Goal: Information Seeking & Learning: Learn about a topic

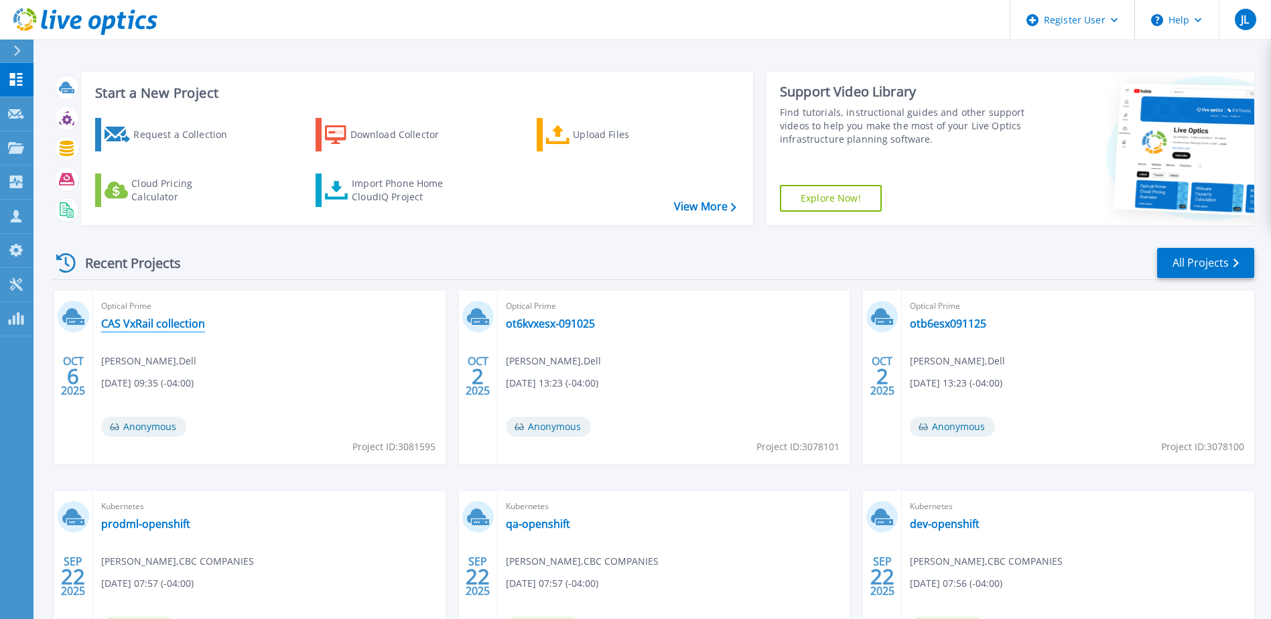
click at [184, 328] on link "CAS VxRail collection" at bounding box center [153, 323] width 104 height 13
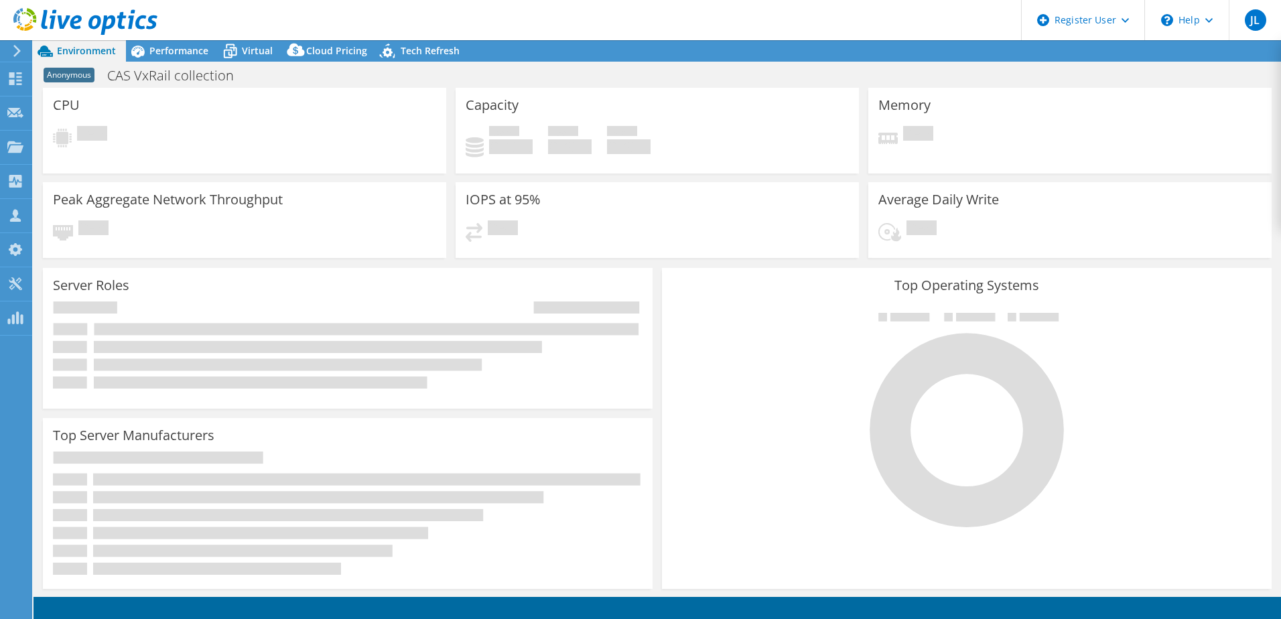
select select "USD"
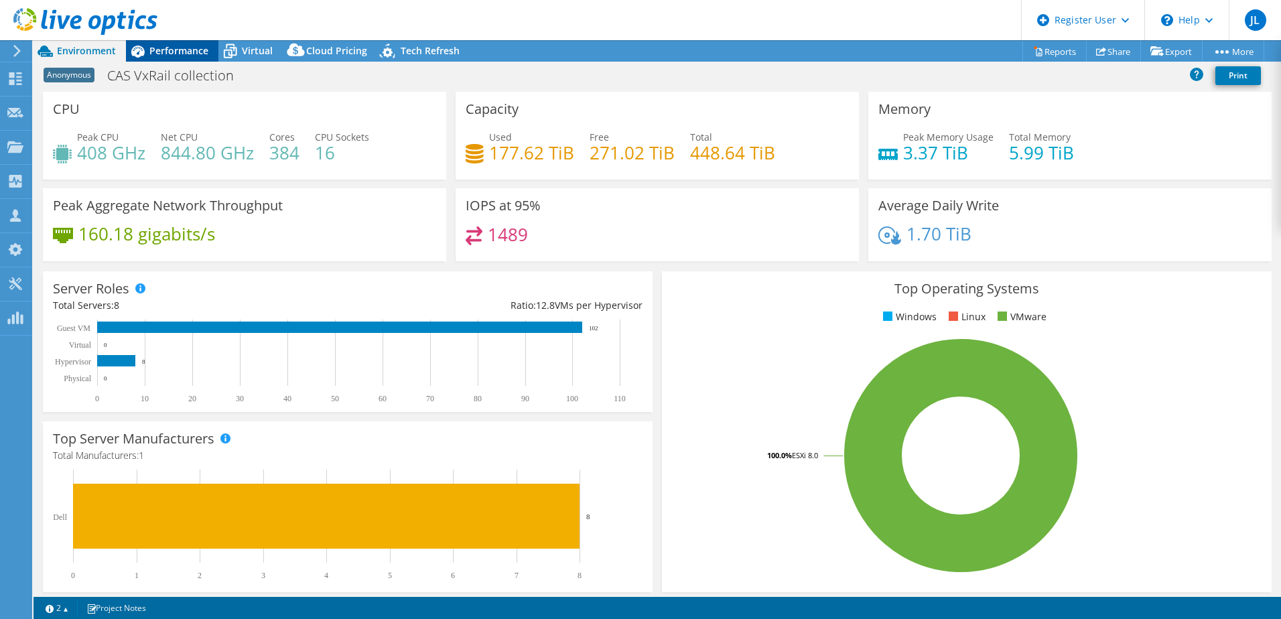
click at [168, 51] on span "Performance" at bounding box center [178, 50] width 59 height 13
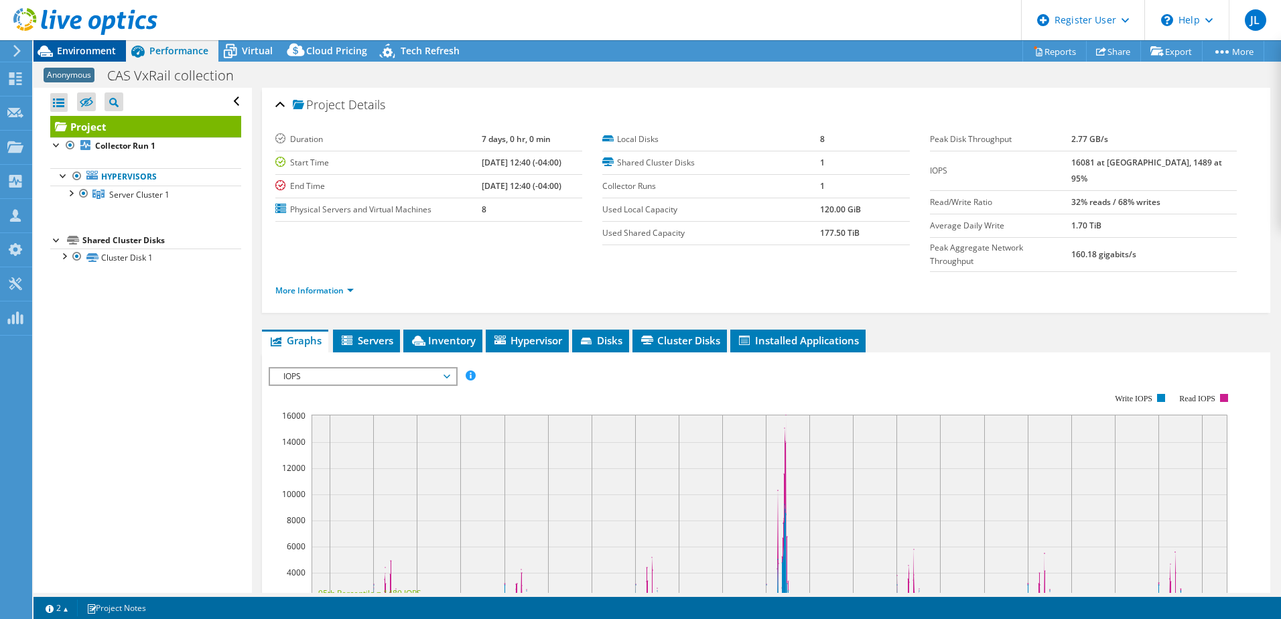
click at [76, 48] on span "Environment" at bounding box center [86, 50] width 59 height 13
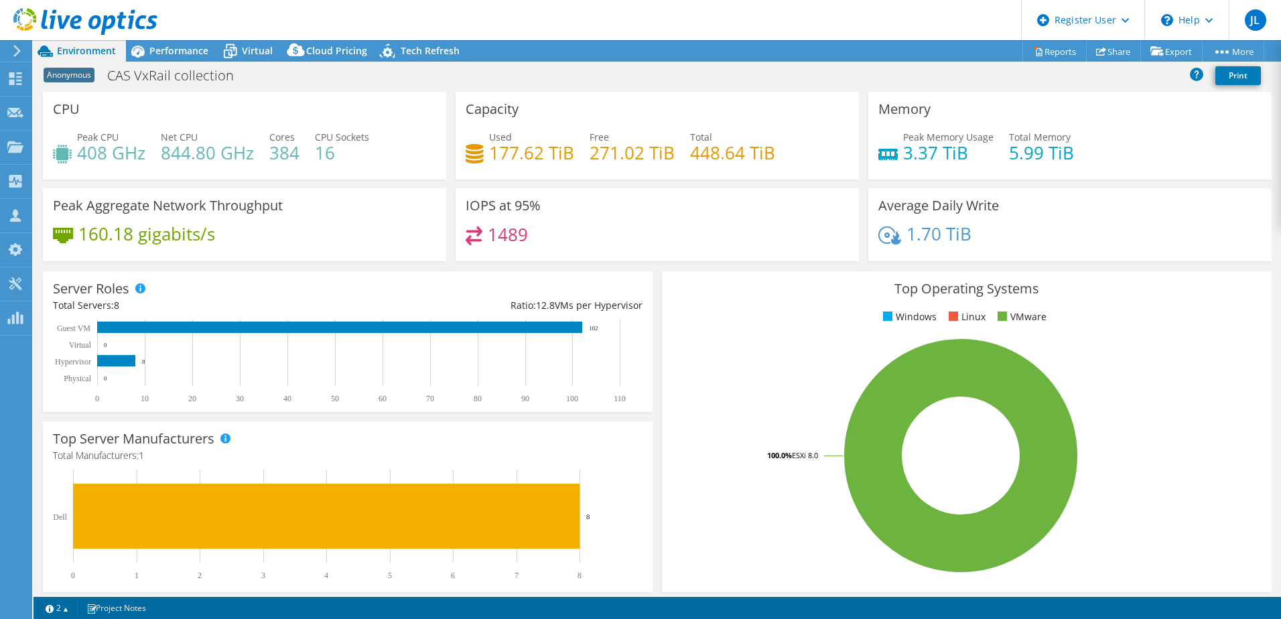
click at [501, 154] on h4 "177.62 TiB" at bounding box center [531, 152] width 85 height 15
click at [178, 56] on span "Performance" at bounding box center [178, 50] width 59 height 13
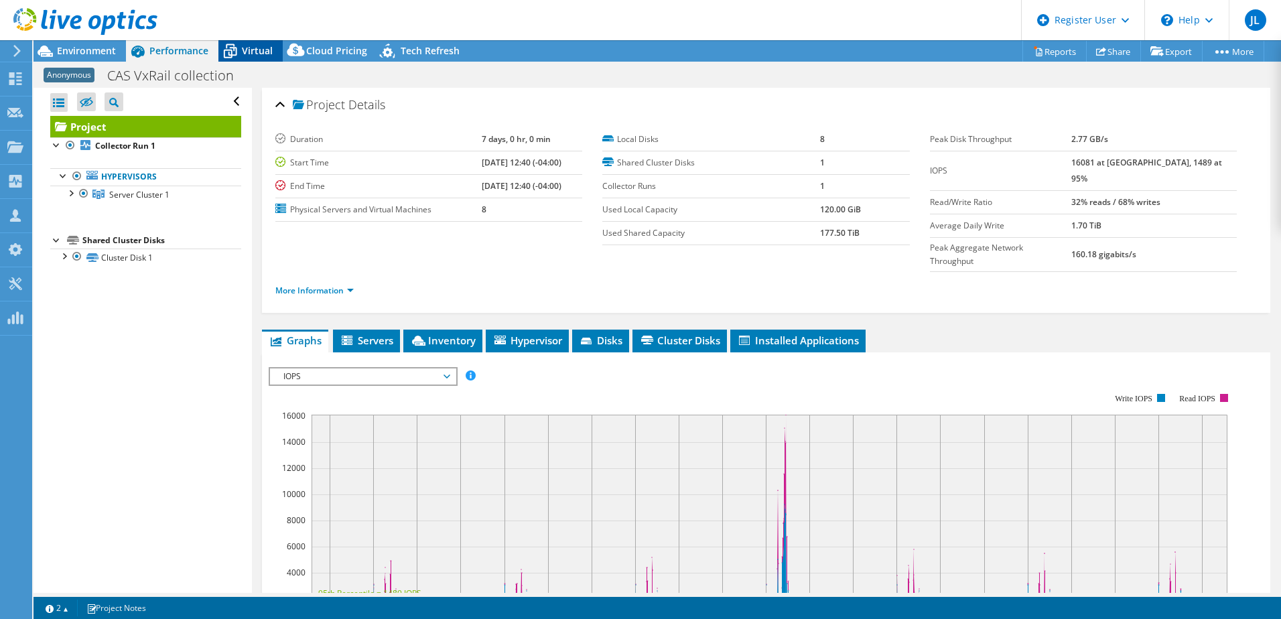
click at [253, 53] on span "Virtual" at bounding box center [257, 50] width 31 height 13
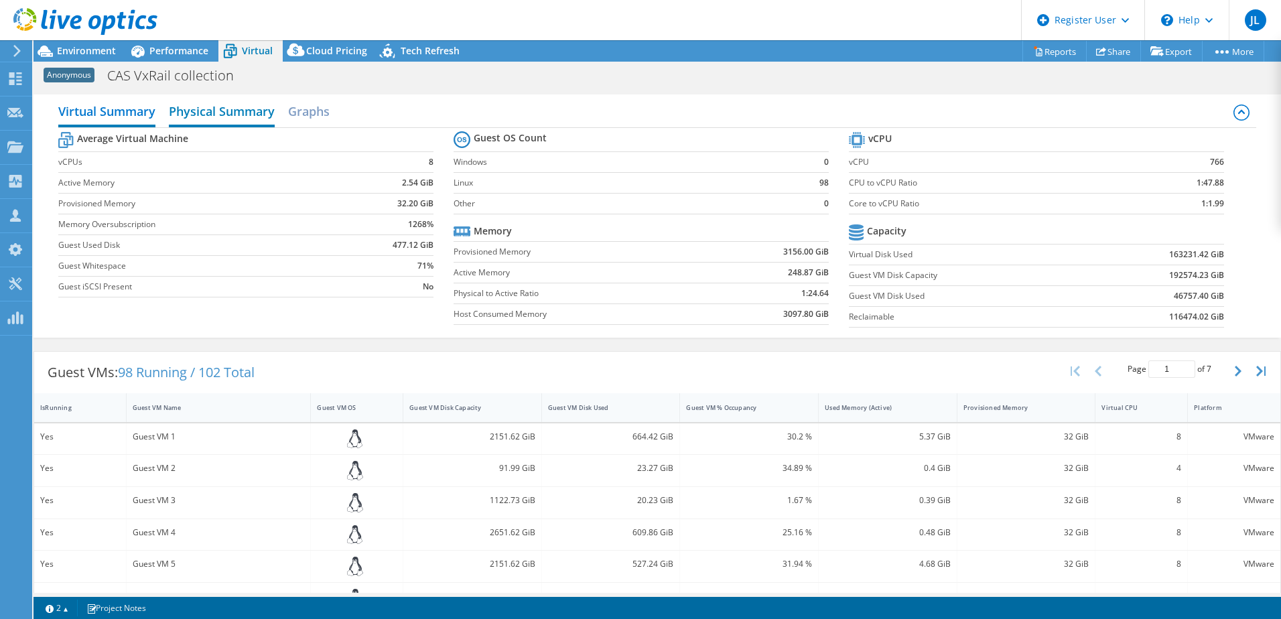
click at [239, 111] on h2 "Physical Summary" at bounding box center [222, 112] width 106 height 29
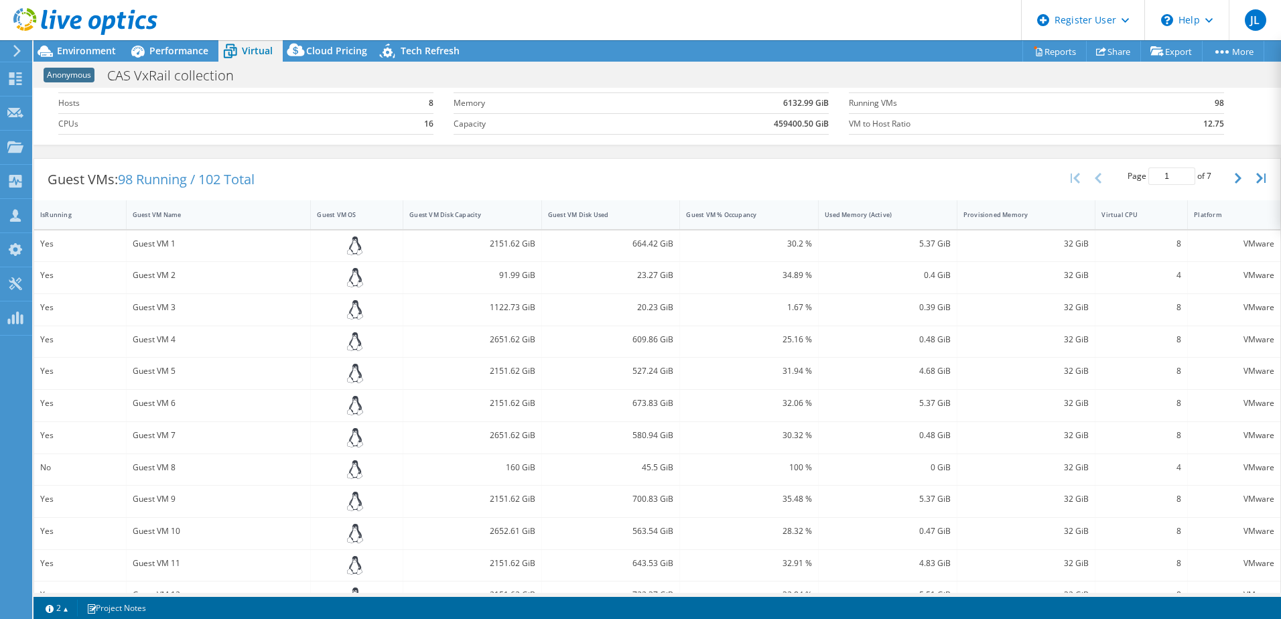
scroll to position [67, 0]
click at [165, 48] on span "Performance" at bounding box center [178, 50] width 59 height 13
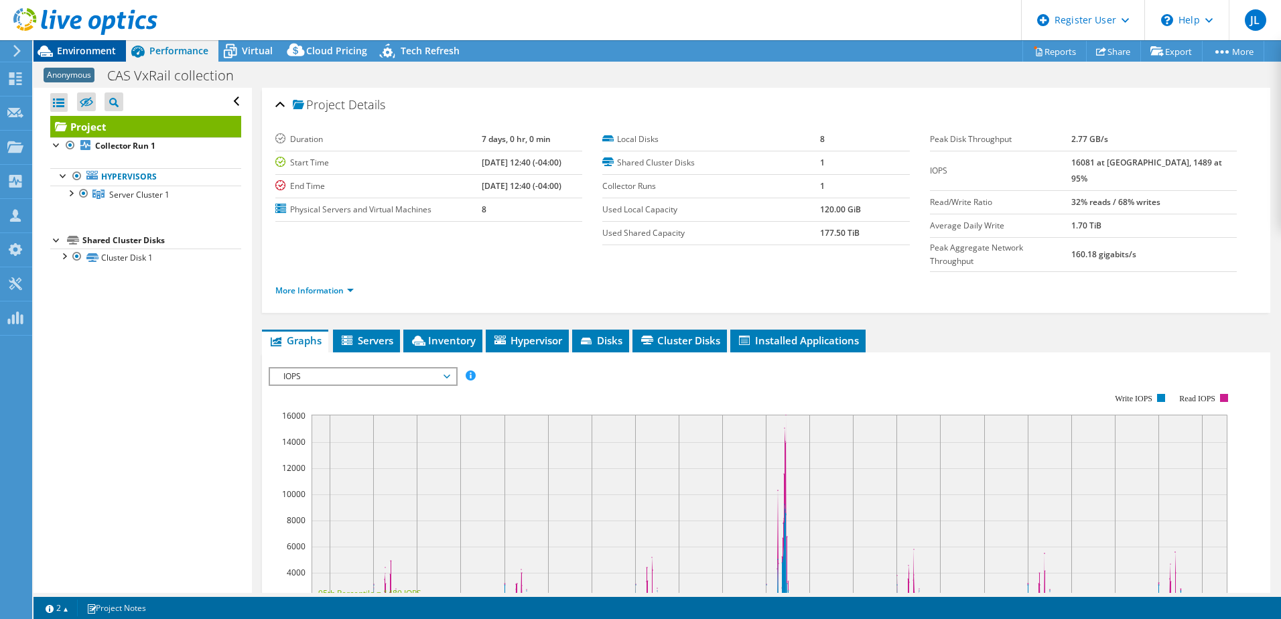
click at [100, 48] on span "Environment" at bounding box center [86, 50] width 59 height 13
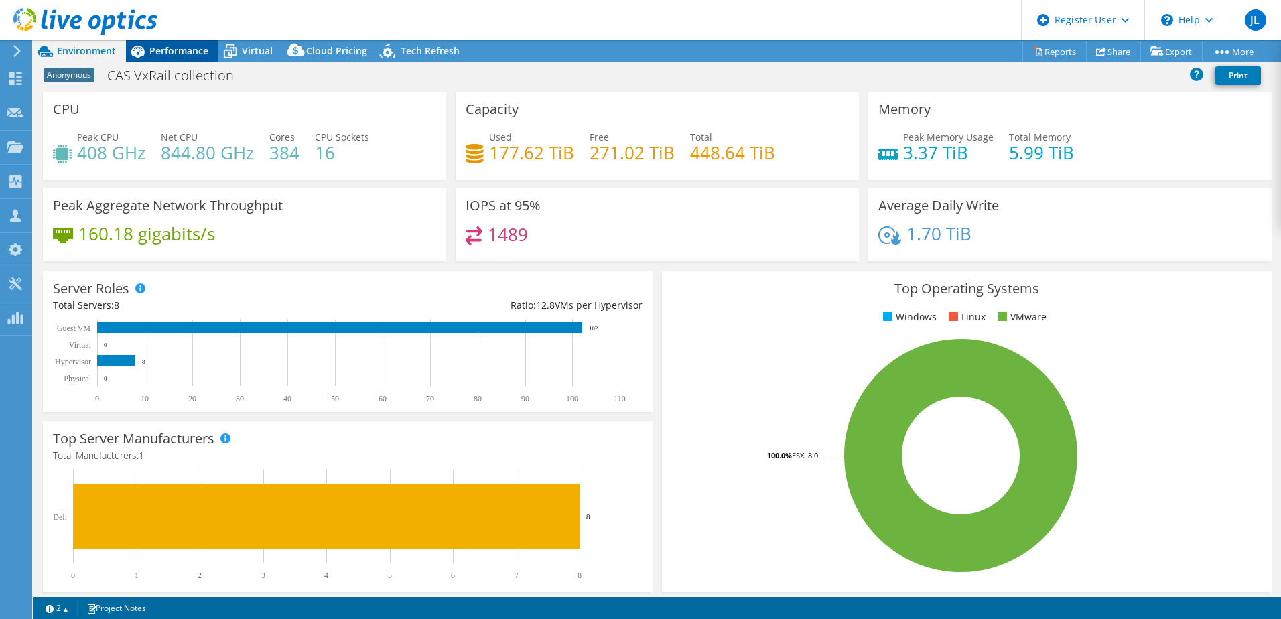
click at [182, 56] on span "Performance" at bounding box center [178, 50] width 59 height 13
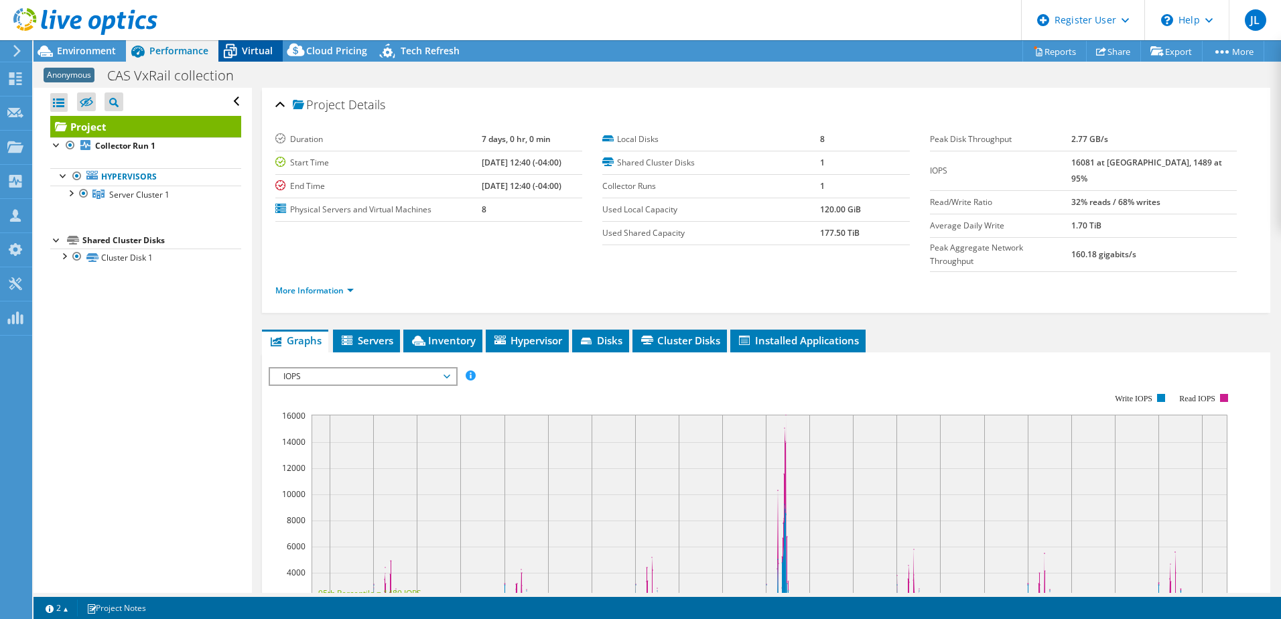
click at [259, 52] on span "Virtual" at bounding box center [257, 50] width 31 height 13
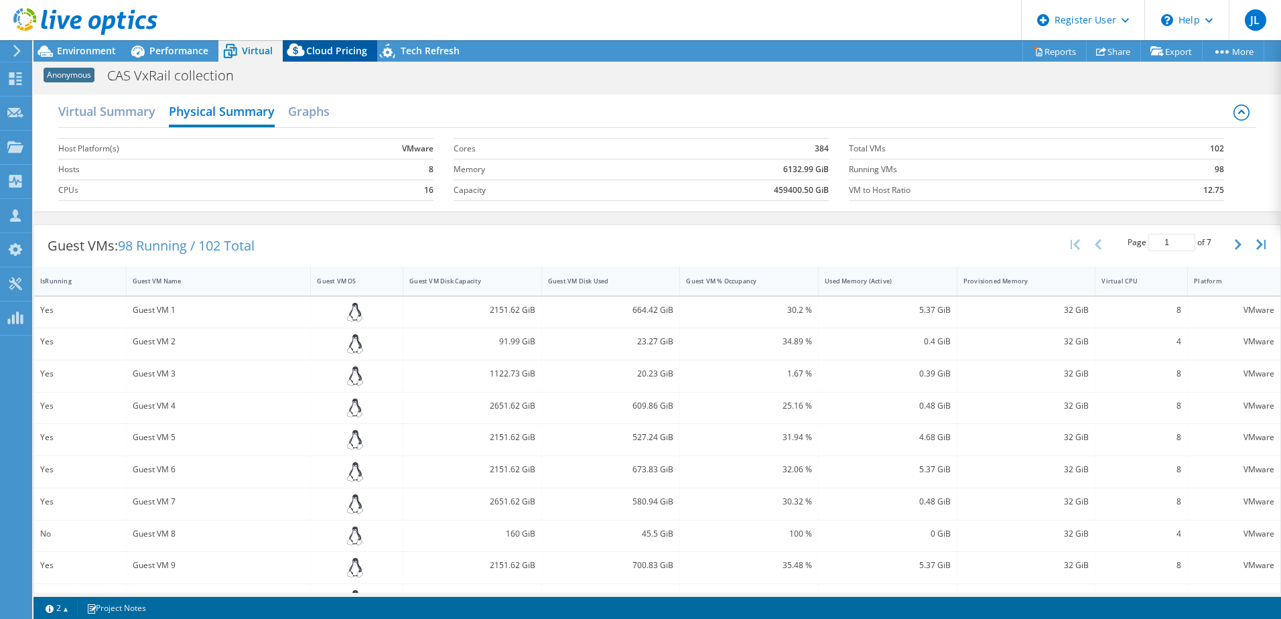
click at [319, 47] on span "Cloud Pricing" at bounding box center [336, 50] width 61 height 13
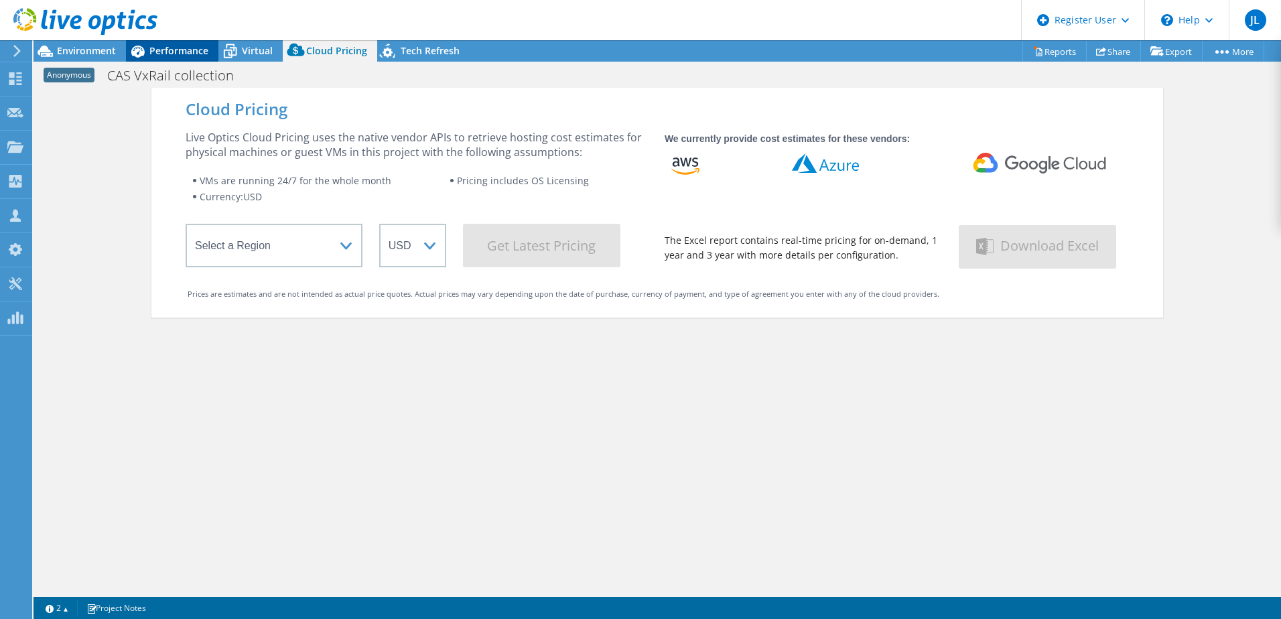
click at [168, 50] on span "Performance" at bounding box center [178, 50] width 59 height 13
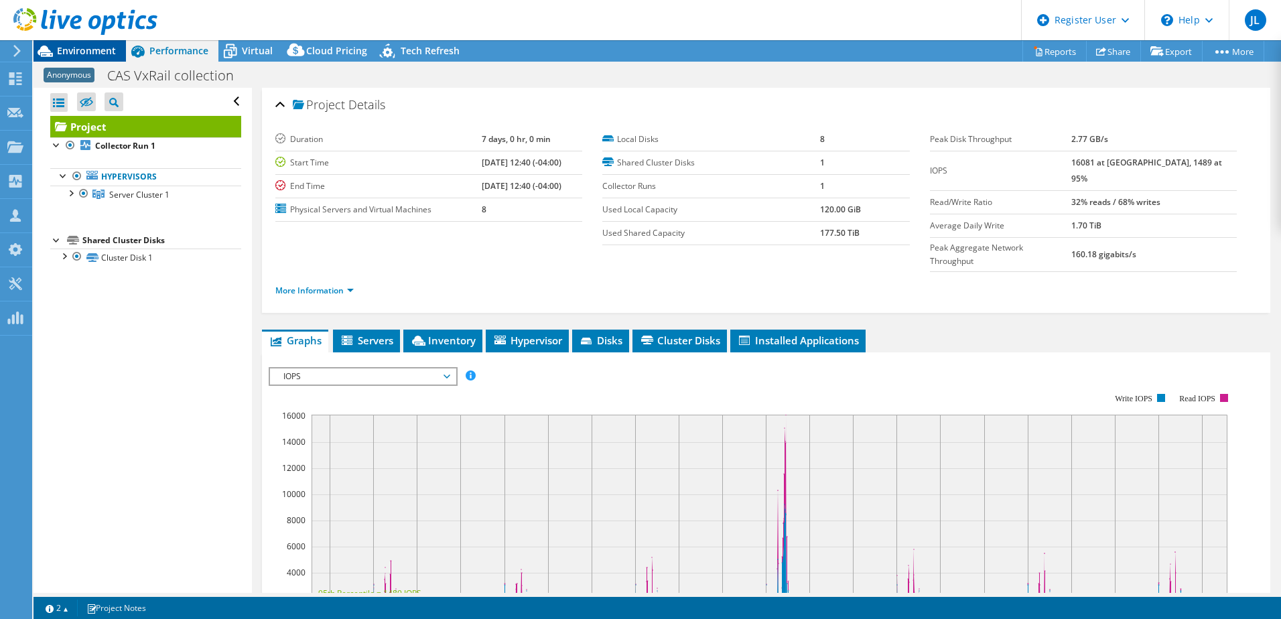
click at [88, 49] on span "Environment" at bounding box center [86, 50] width 59 height 13
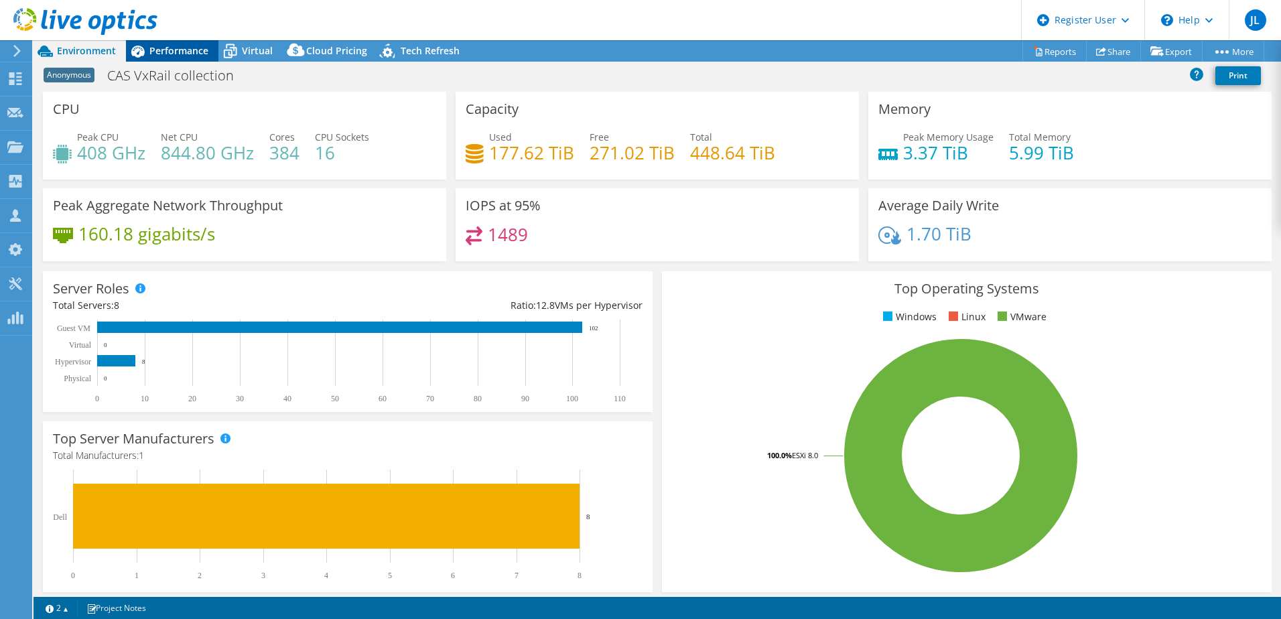
click at [181, 48] on span "Performance" at bounding box center [178, 50] width 59 height 13
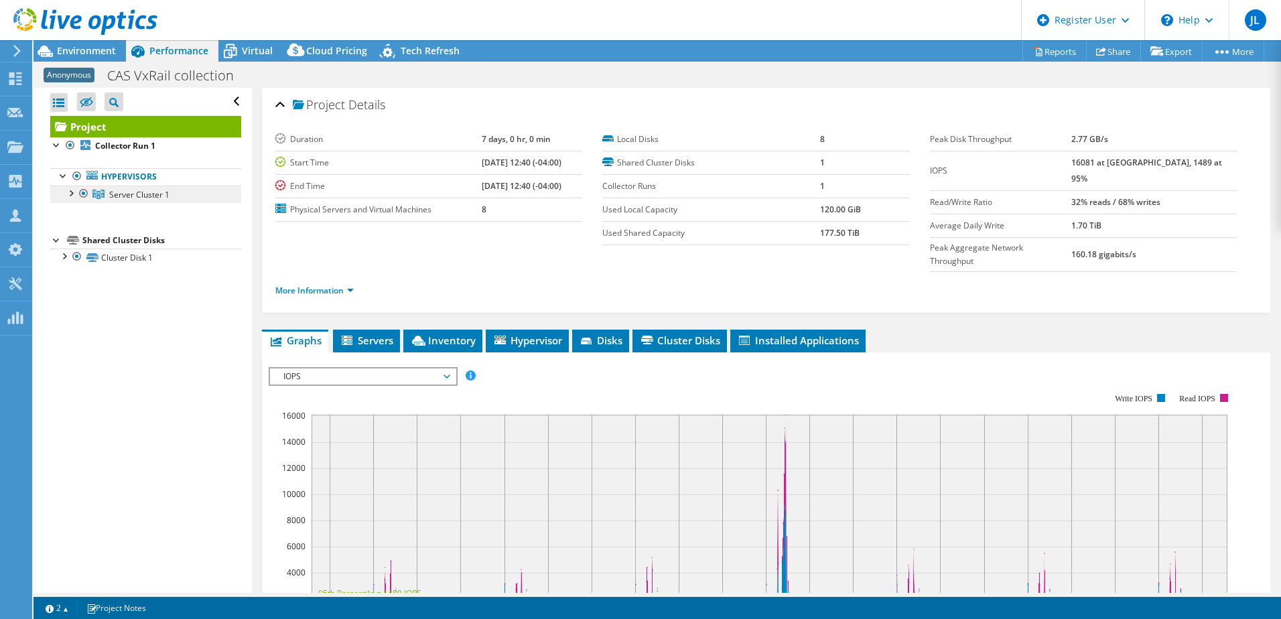
click at [139, 194] on span "Server Cluster 1" at bounding box center [139, 194] width 60 height 11
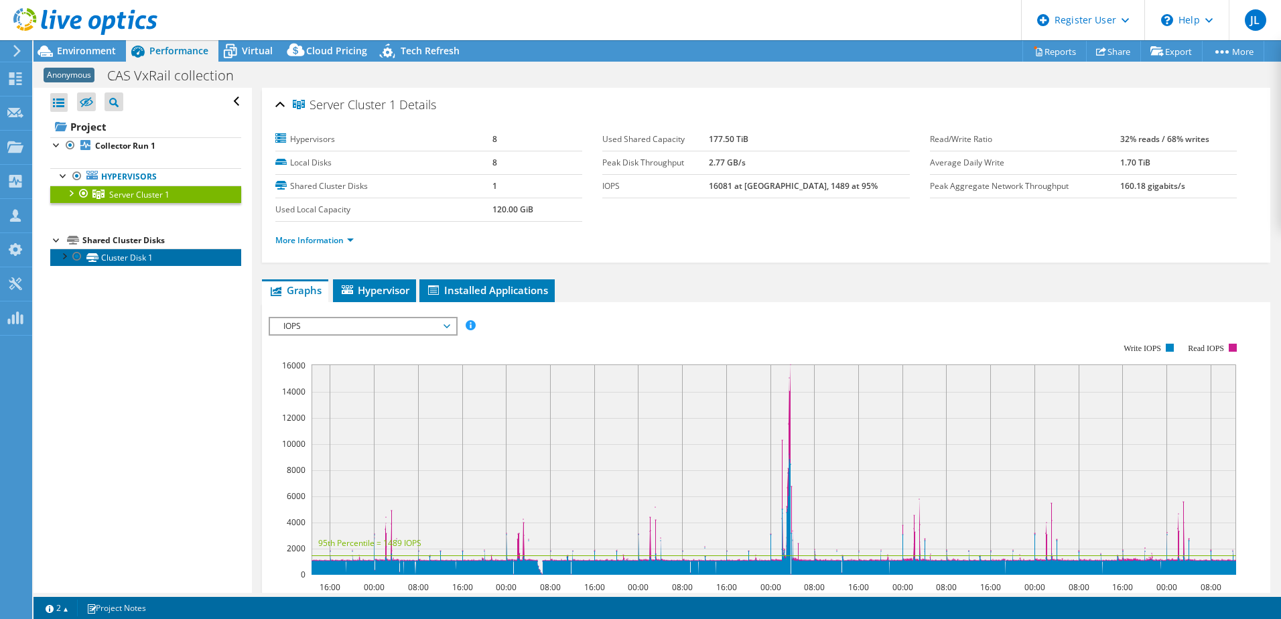
click at [132, 261] on link "Cluster Disk 1" at bounding box center [145, 257] width 191 height 17
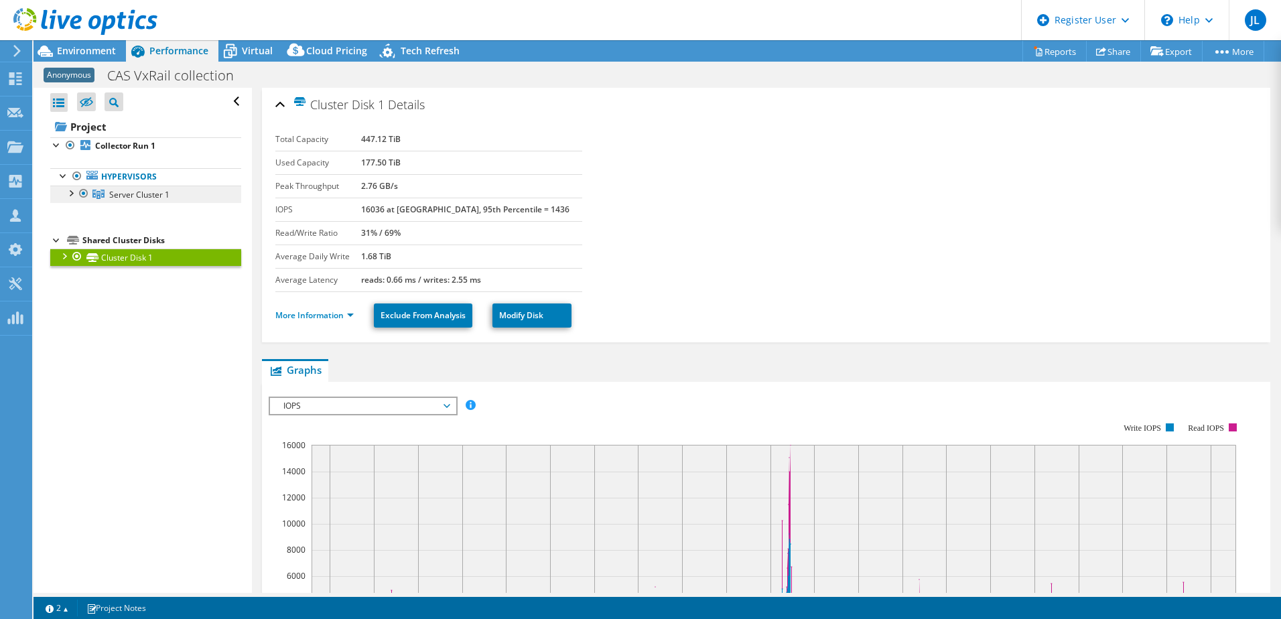
click at [132, 192] on span "Server Cluster 1" at bounding box center [139, 194] width 60 height 11
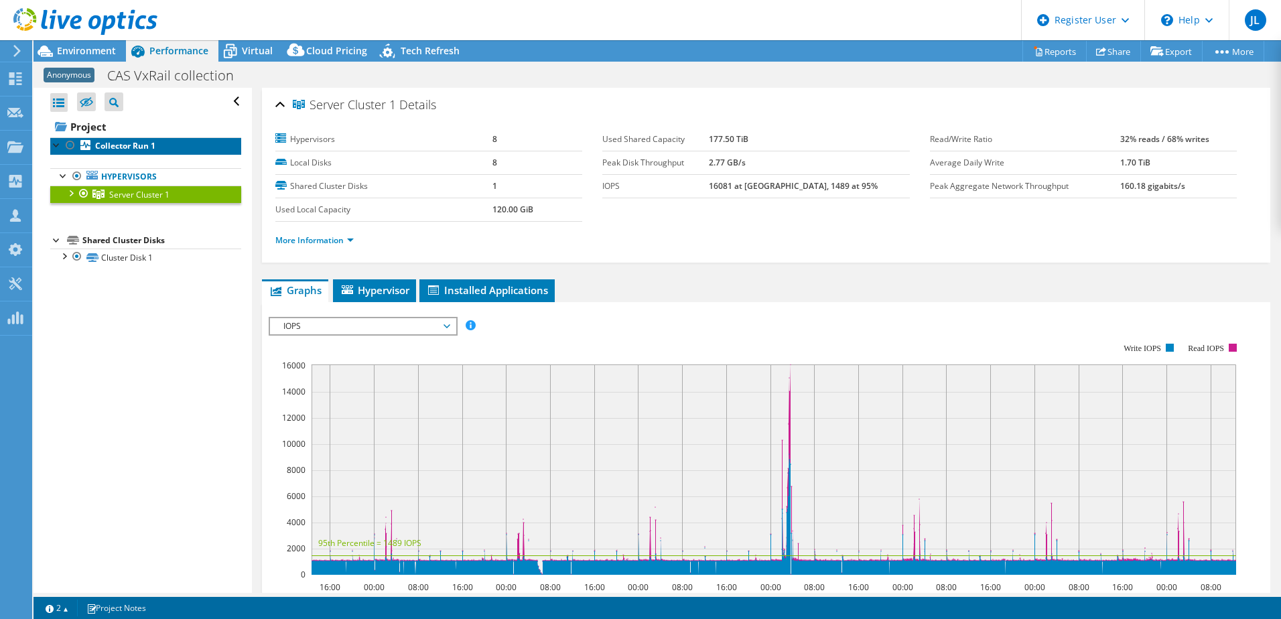
click at [141, 143] on b "Collector Run 1" at bounding box center [125, 145] width 60 height 11
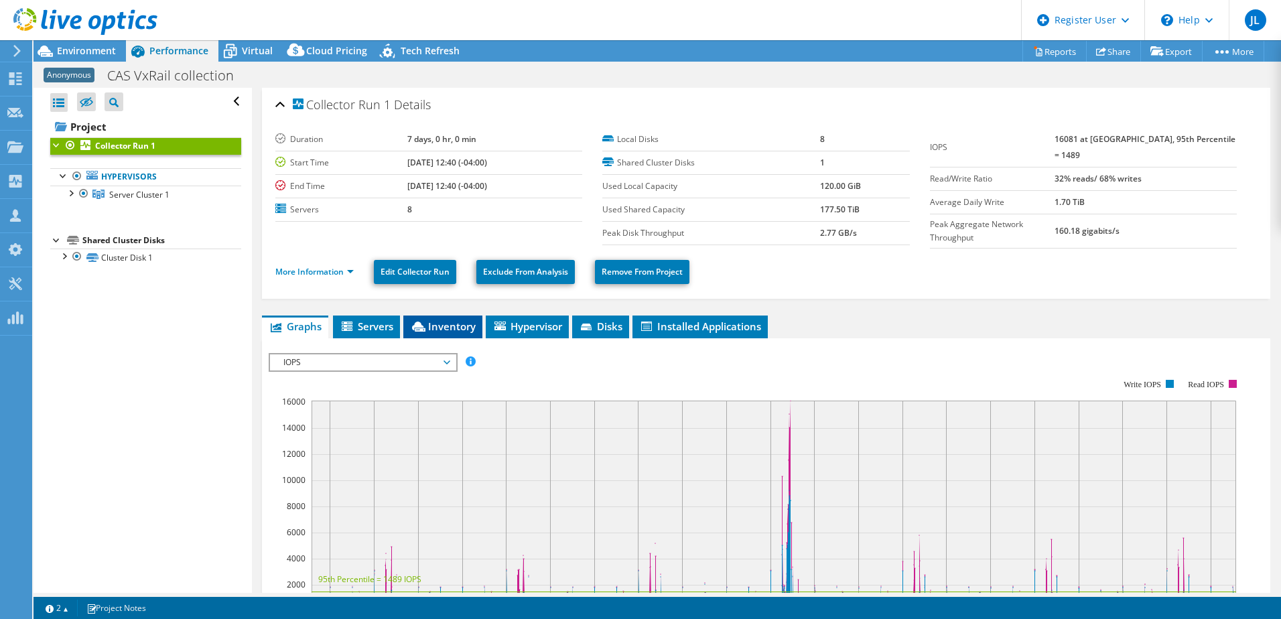
click at [438, 327] on span "Inventory" at bounding box center [443, 326] width 66 height 13
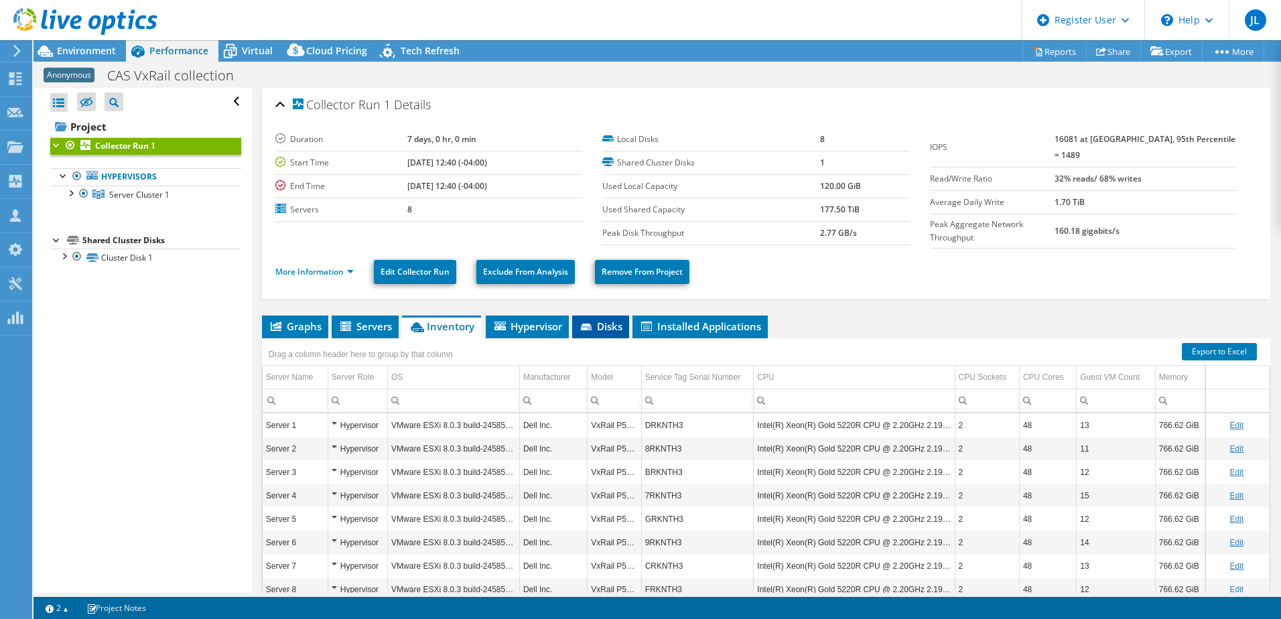
click at [590, 324] on icon at bounding box center [586, 327] width 11 height 7
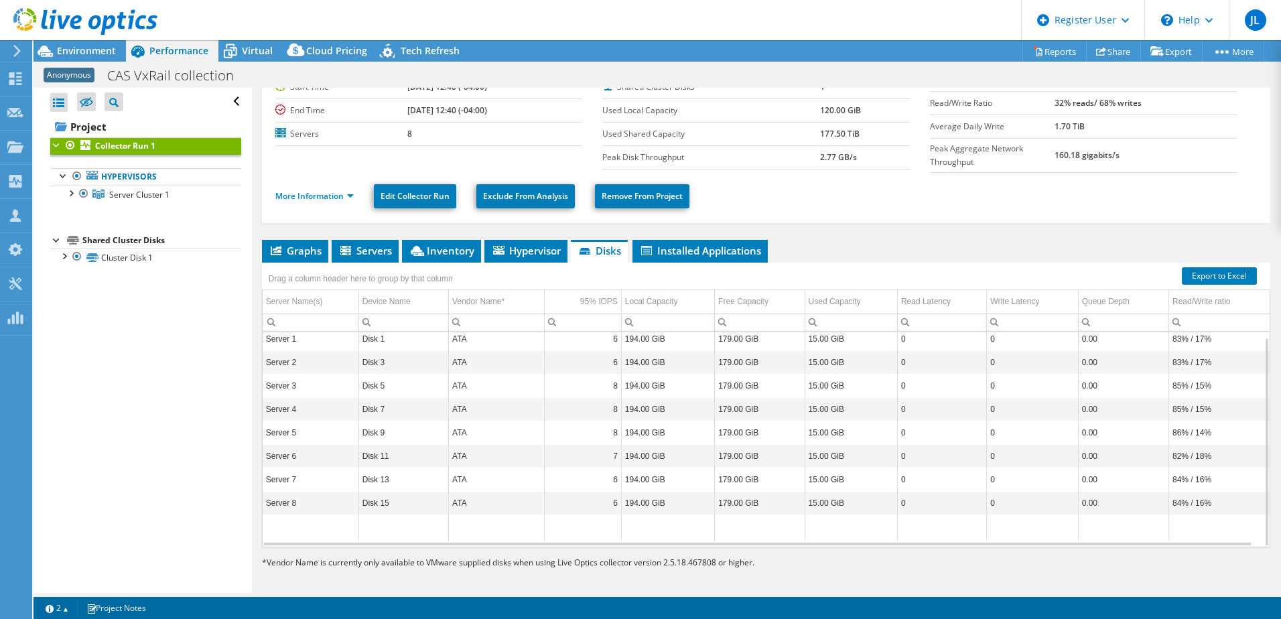
scroll to position [78, 0]
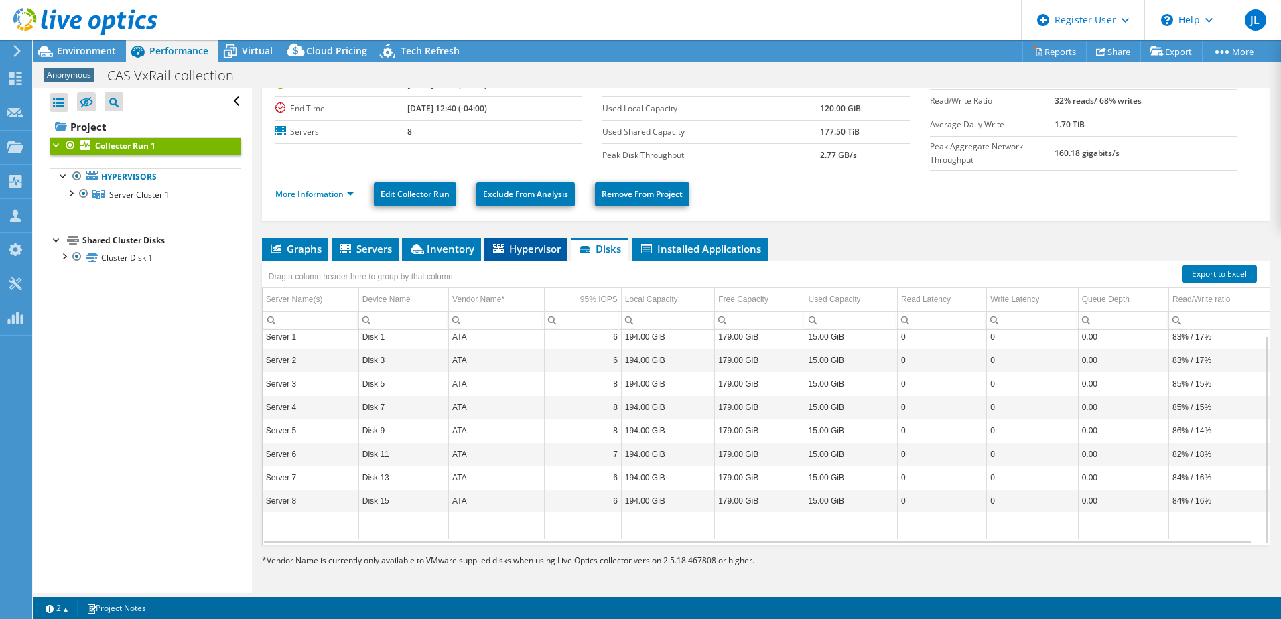
click at [536, 250] on span "Hypervisor" at bounding box center [526, 248] width 70 height 13
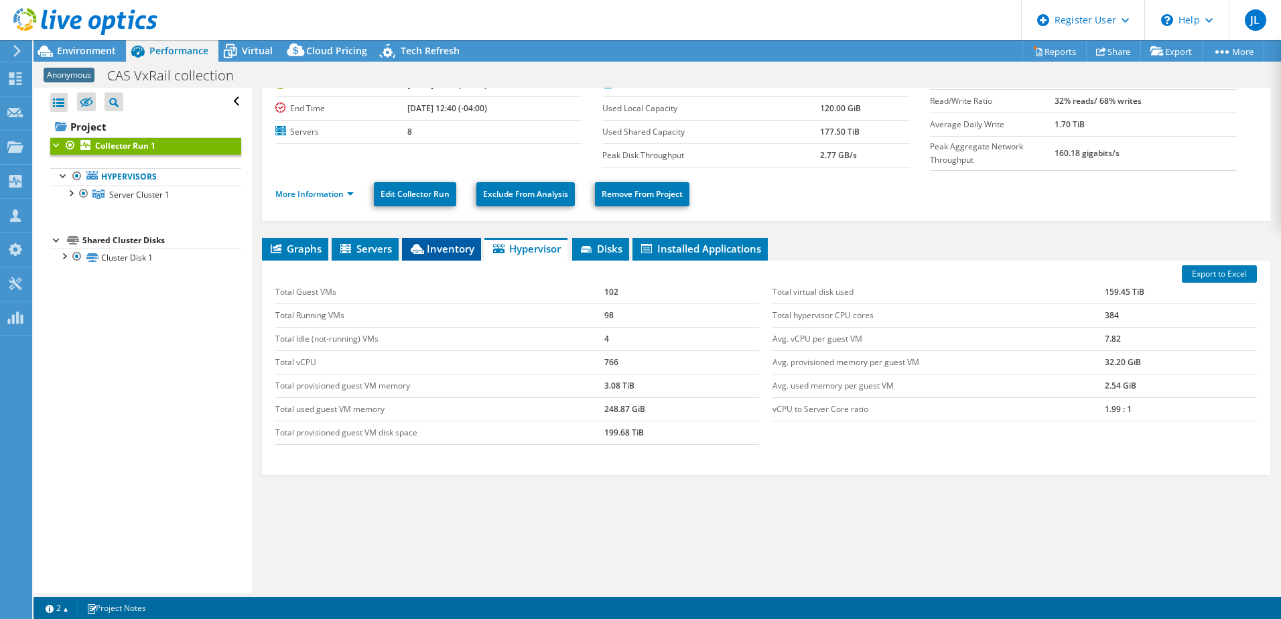
click at [439, 243] on span "Inventory" at bounding box center [442, 248] width 66 height 13
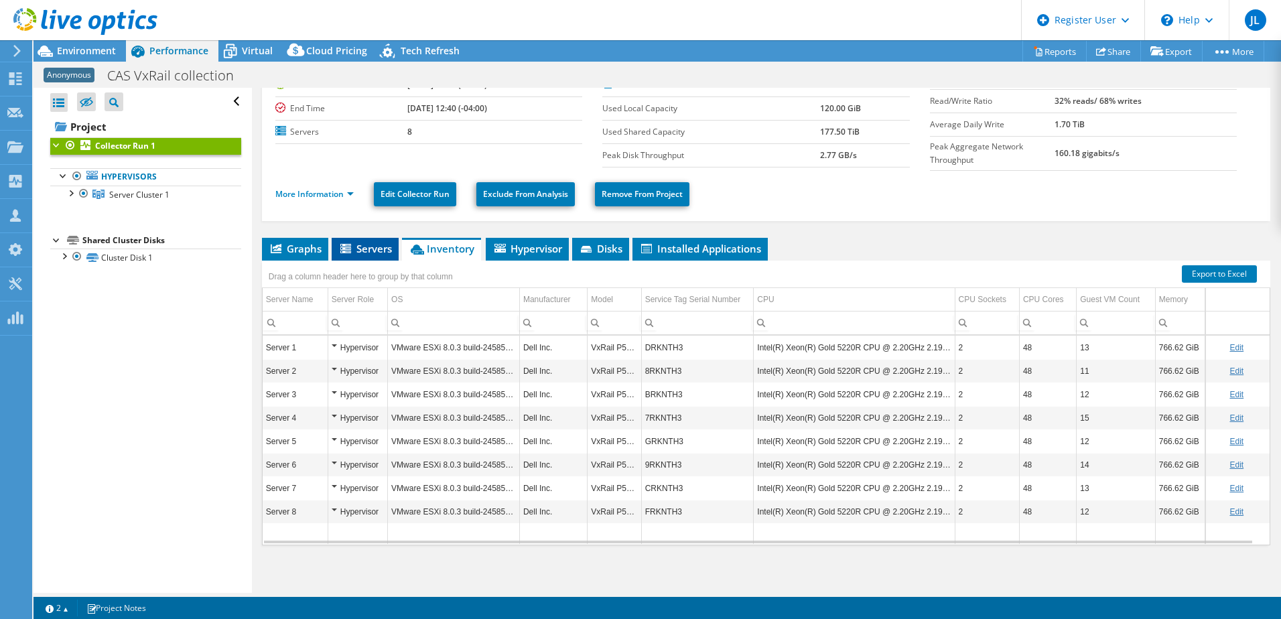
click at [352, 244] on icon at bounding box center [346, 249] width 13 height 11
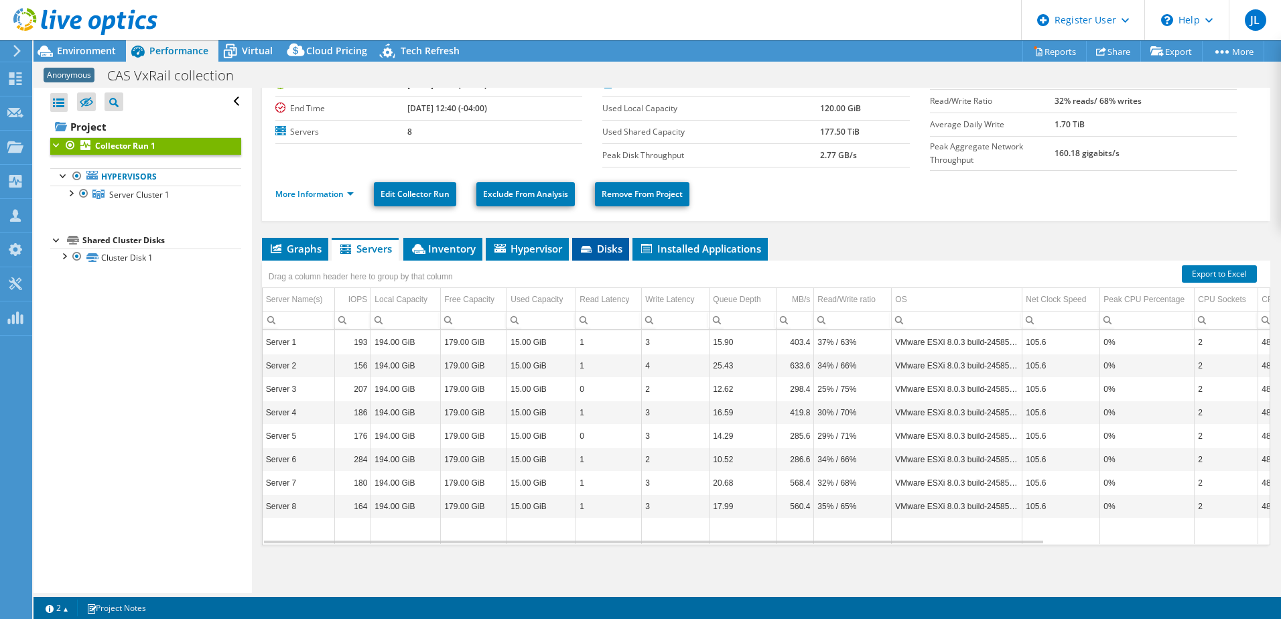
scroll to position [0, 0]
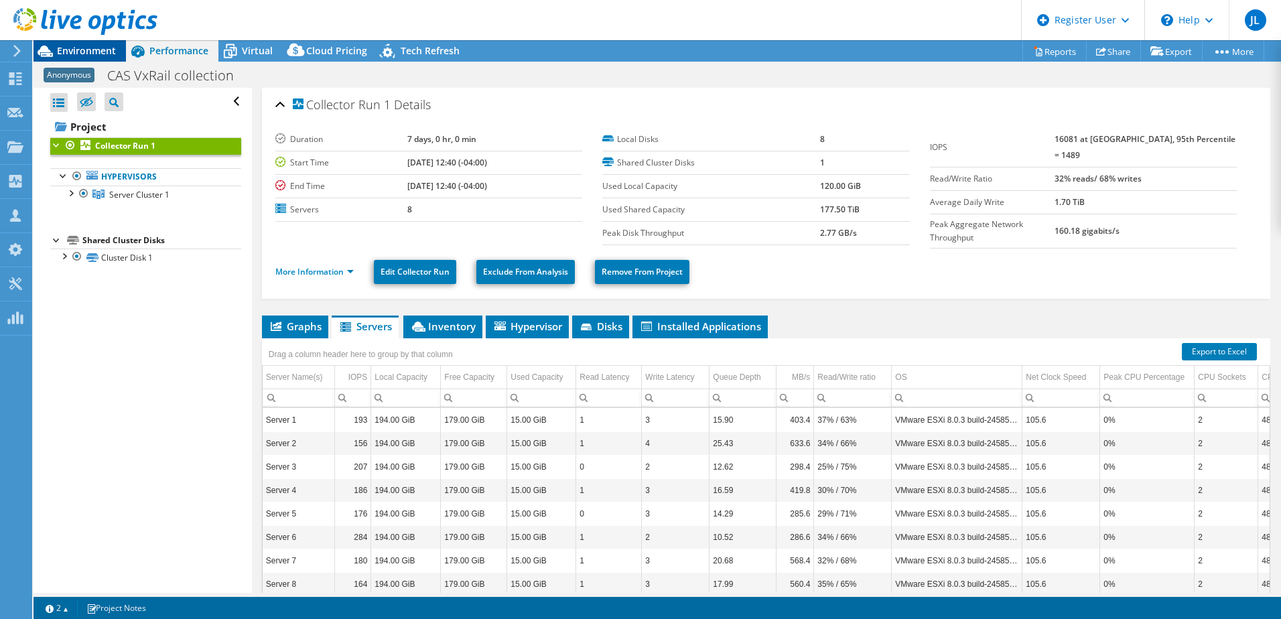
click at [100, 46] on span "Environment" at bounding box center [86, 50] width 59 height 13
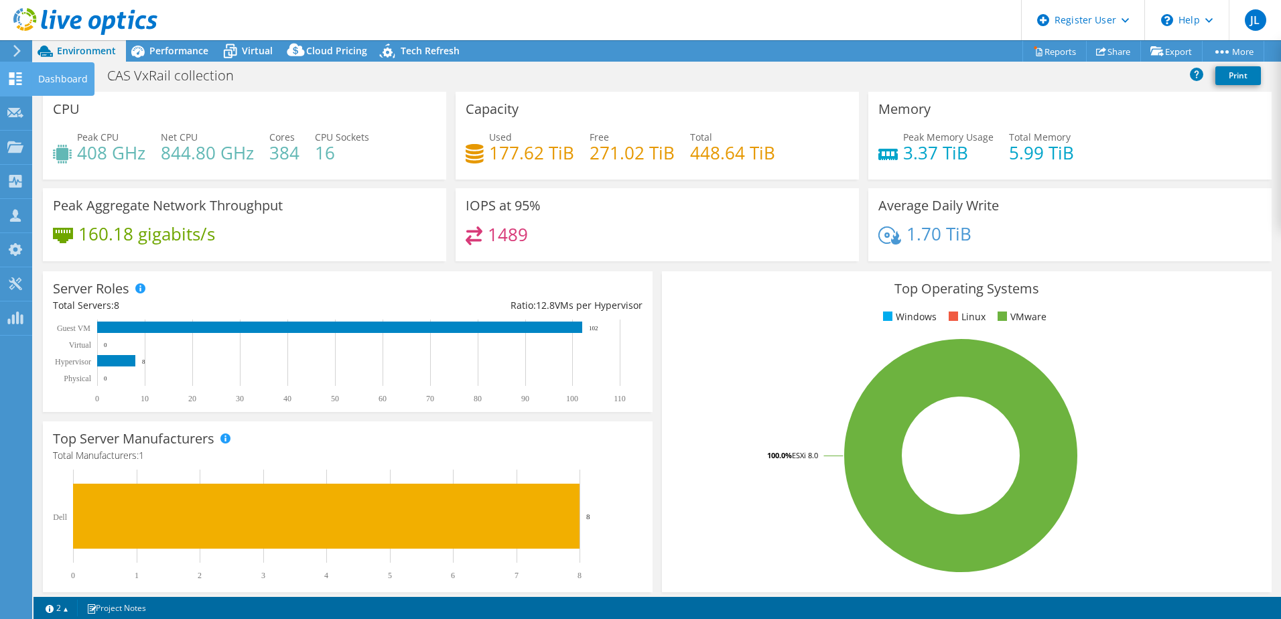
click at [43, 81] on div "Dashboard" at bounding box center [62, 79] width 63 height 34
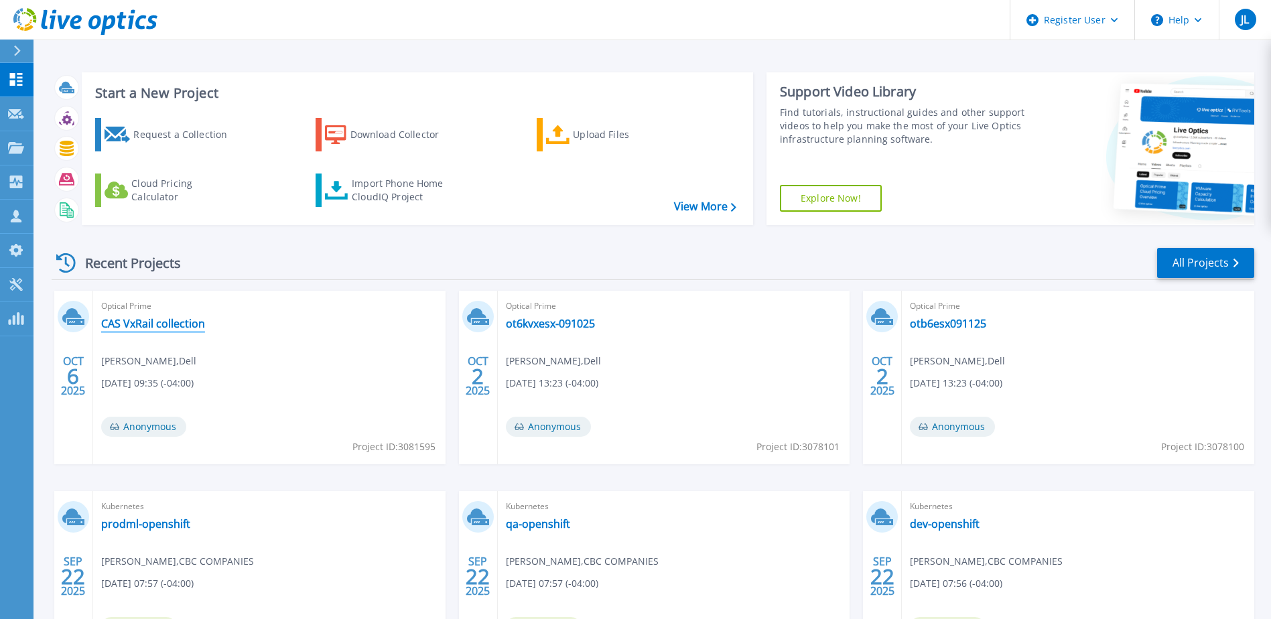
click at [177, 327] on link "CAS VxRail collection" at bounding box center [153, 323] width 104 height 13
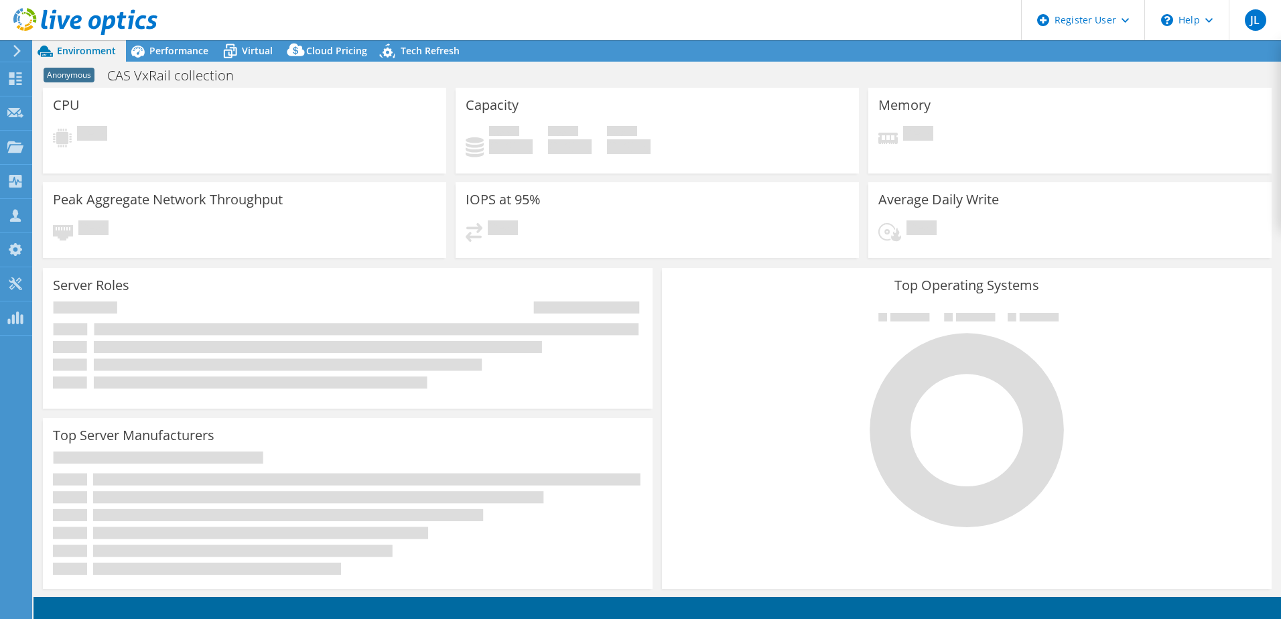
select select "USD"
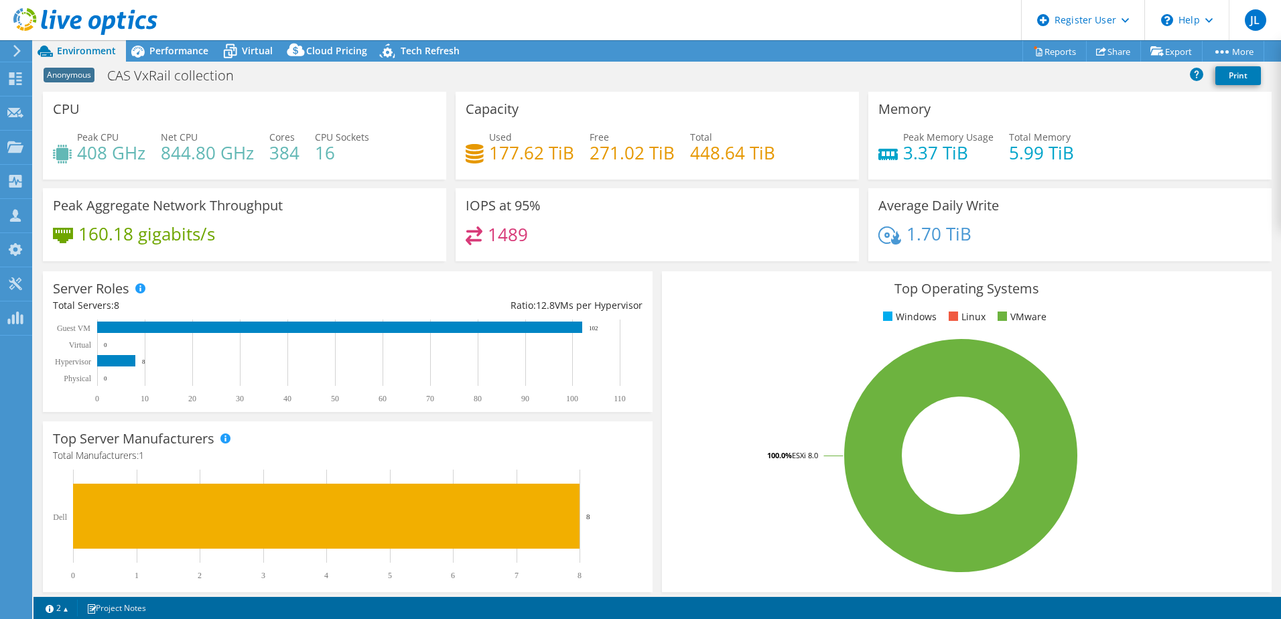
click at [505, 145] on h4 "177.62 TiB" at bounding box center [531, 152] width 85 height 15
